Goal: Transaction & Acquisition: Purchase product/service

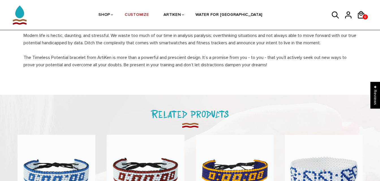
scroll to position [262, 0]
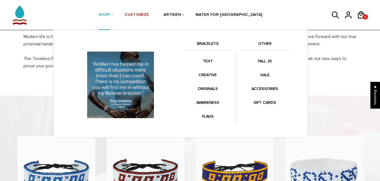
click at [207, 45] on link "BRACELETS" at bounding box center [207, 45] width 49 height 10
click at [205, 47] on link "BRACELETS" at bounding box center [207, 45] width 49 height 10
click at [206, 41] on link "BRACELETS" at bounding box center [207, 45] width 49 height 10
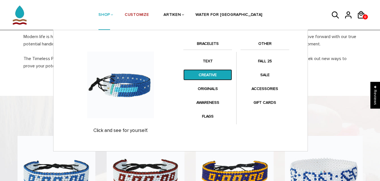
click at [205, 76] on link "CREATIVE" at bounding box center [207, 75] width 49 height 11
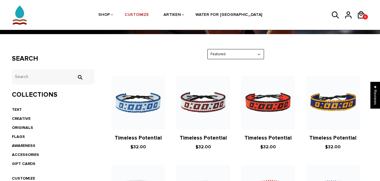
scroll to position [77, 0]
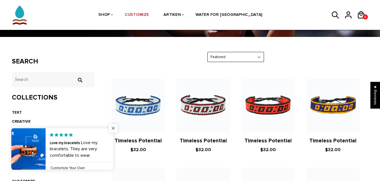
click at [112, 129] on span "Close popup widget" at bounding box center [113, 128] width 8 height 8
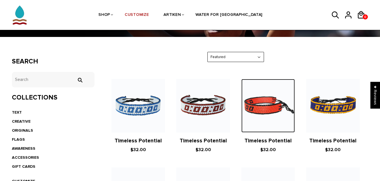
click at [268, 109] on img at bounding box center [267, 105] width 53 height 53
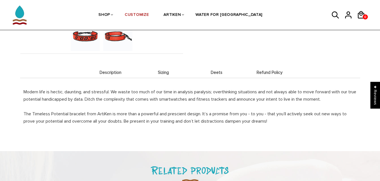
scroll to position [203, 0]
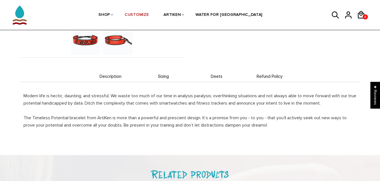
click at [166, 80] on li "Sizing" at bounding box center [163, 76] width 53 height 11
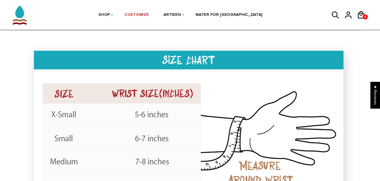
scroll to position [245, 0]
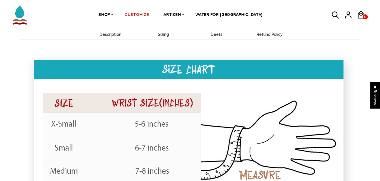
click at [215, 37] on li "Deets" at bounding box center [216, 34] width 53 height 11
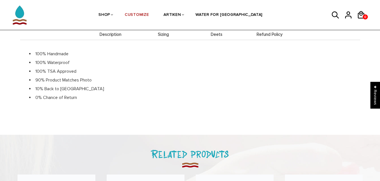
click at [274, 37] on li "Refund Policy" at bounding box center [269, 34] width 53 height 11
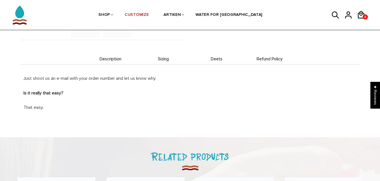
scroll to position [216, 0]
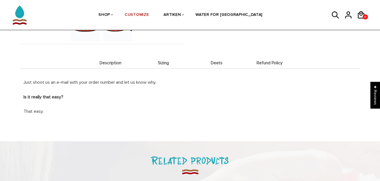
click at [106, 64] on span "Description" at bounding box center [110, 63] width 50 height 5
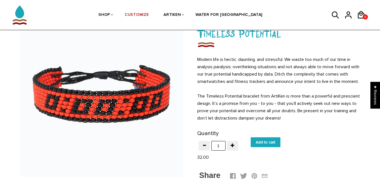
scroll to position [45, 0]
